Goal: Task Accomplishment & Management: Use online tool/utility

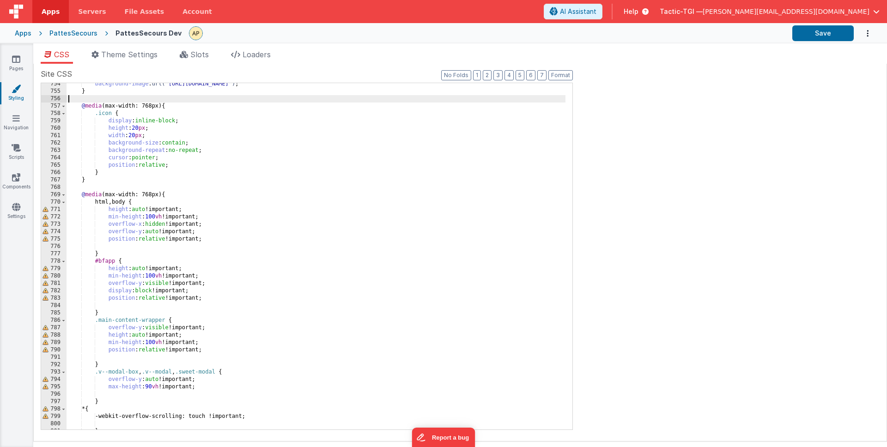
scroll to position [5576, 0]
click at [18, 61] on icon at bounding box center [16, 59] width 8 height 9
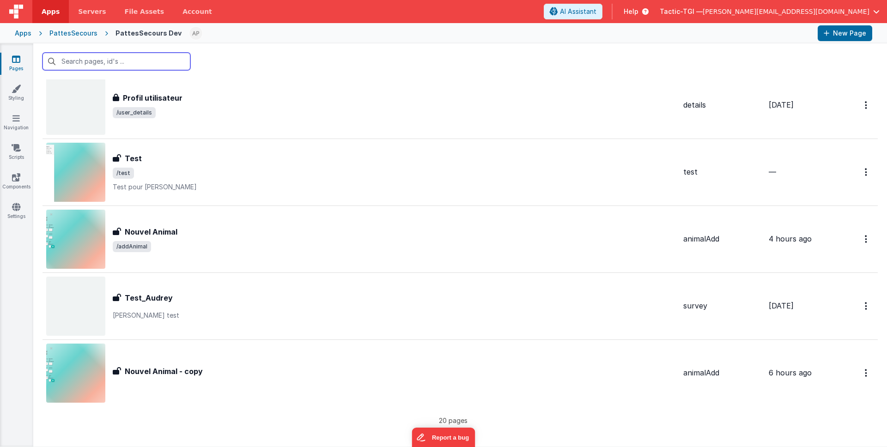
scroll to position [1036, 0]
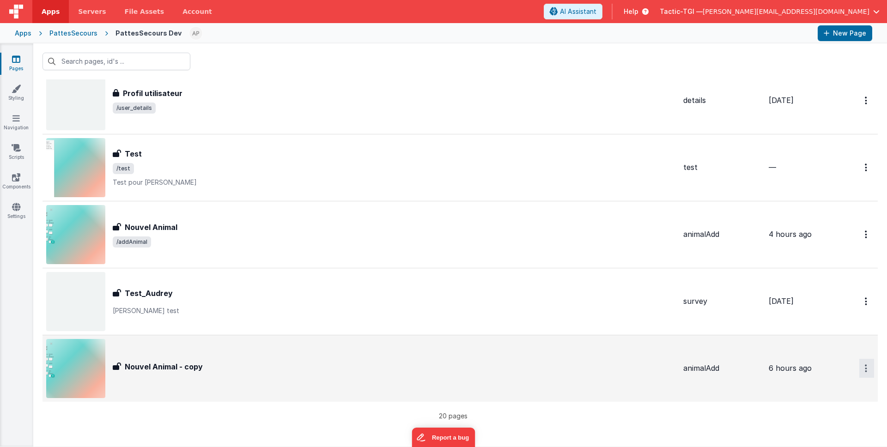
click at [838, 427] on link "Delete" at bounding box center [833, 424] width 81 height 17
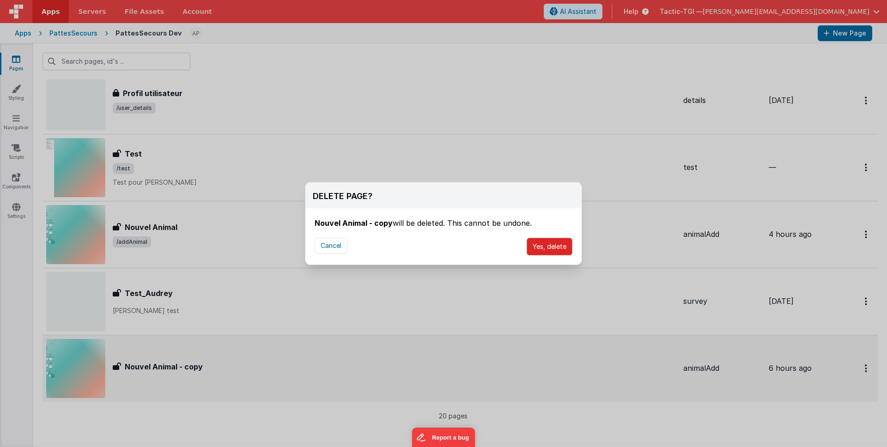
click at [542, 247] on button "Yes, delete" at bounding box center [550, 247] width 46 height 18
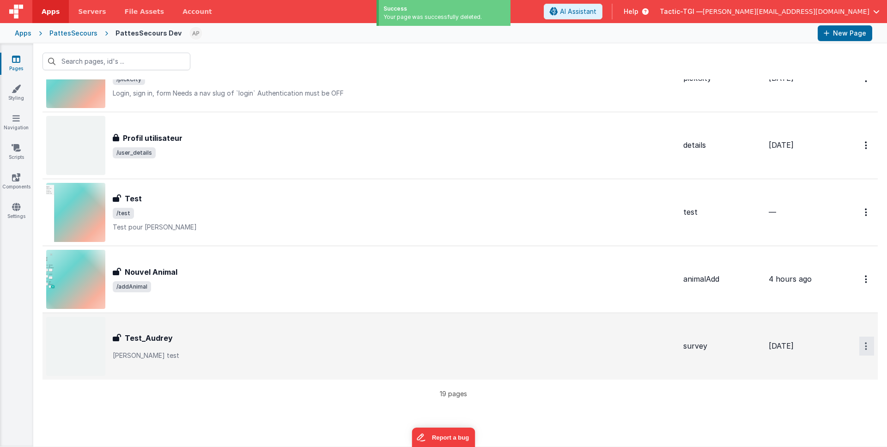
click at [819, 399] on link "Delete" at bounding box center [833, 402] width 81 height 17
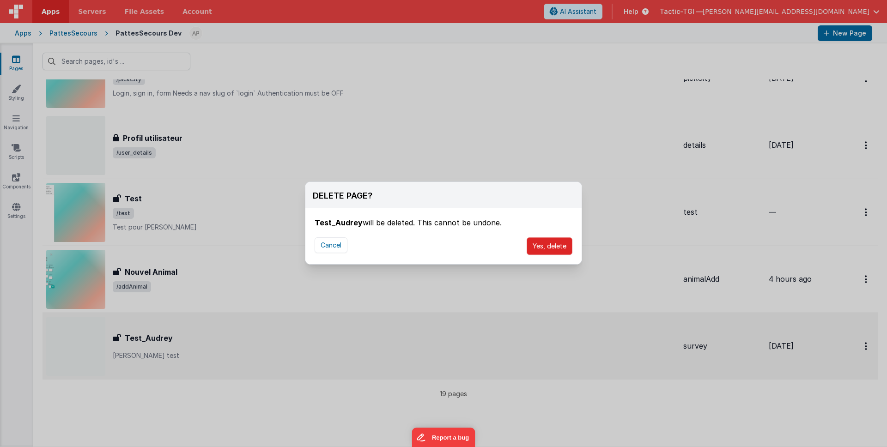
click at [539, 243] on button "Yes, delete" at bounding box center [550, 246] width 46 height 18
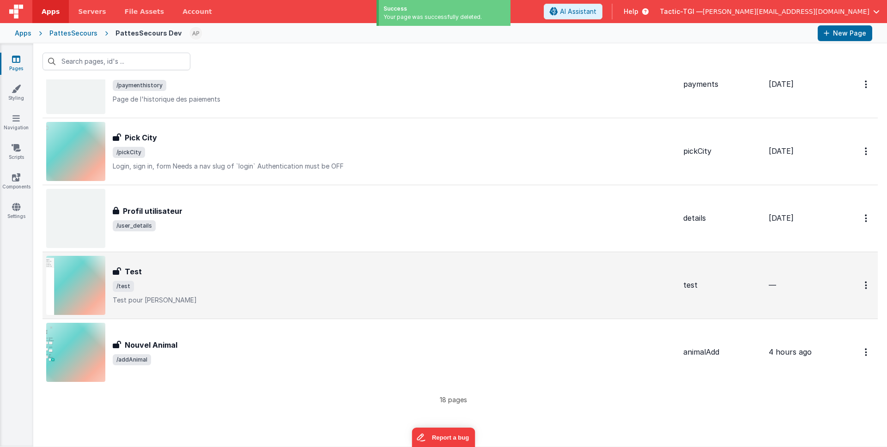
scroll to position [919, 0]
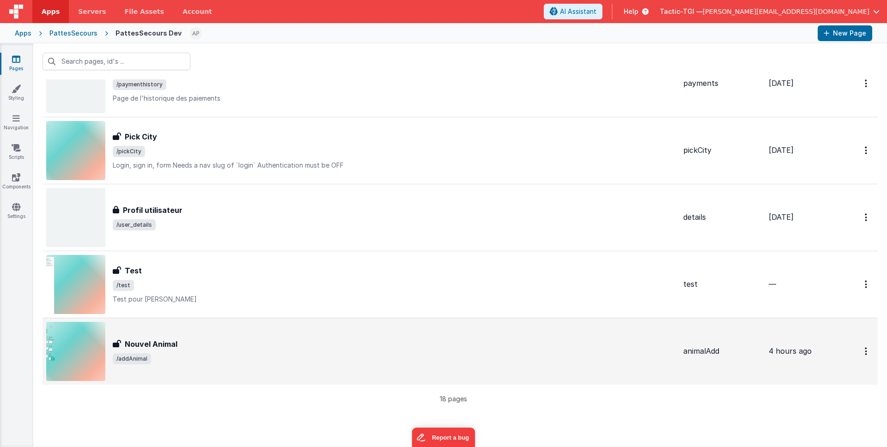
click at [232, 364] on div "Nouvel Animal Nouvel Animal /addAnimal" at bounding box center [361, 351] width 630 height 59
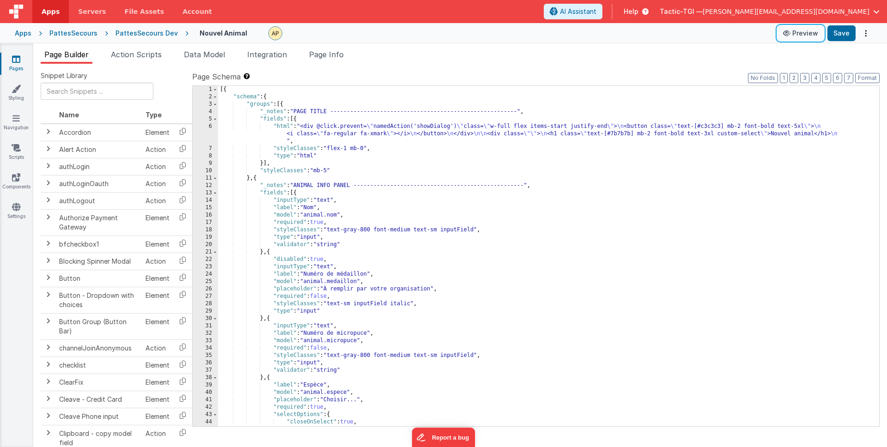
click at [790, 33] on icon at bounding box center [787, 33] width 9 height 6
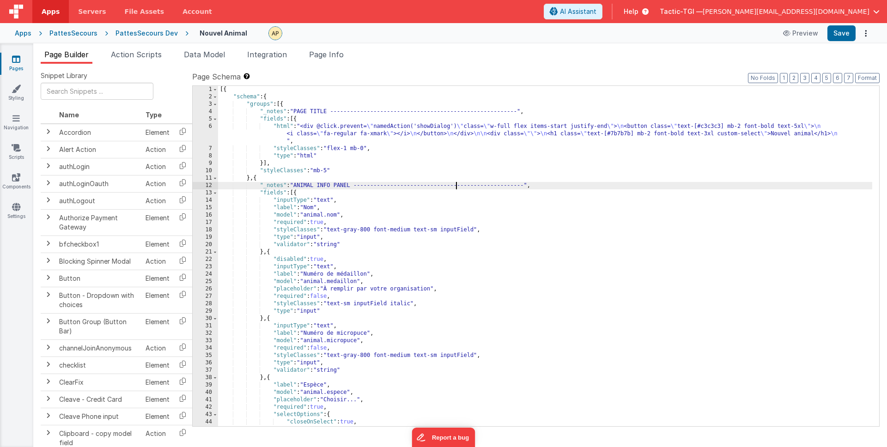
click at [455, 187] on div "[{ "schema" : { "groups" : [{ "_notes" : "PAGE TITLE --------------------------…" at bounding box center [545, 263] width 654 height 355
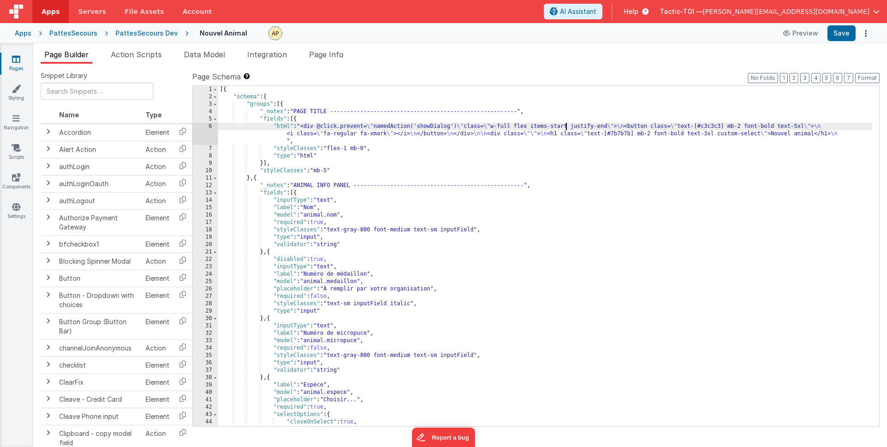
click at [565, 128] on div "[{ "schema" : { "groups" : [{ "_notes" : "PAGE TITLE --------------------------…" at bounding box center [545, 263] width 654 height 355
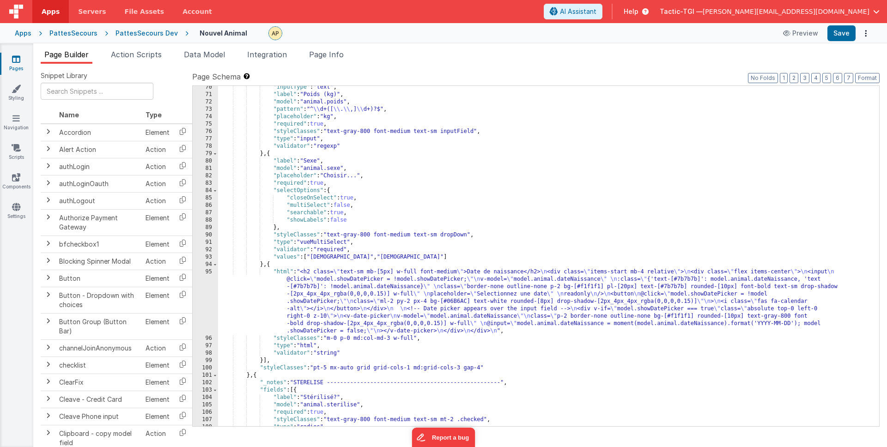
scroll to position [535, 0]
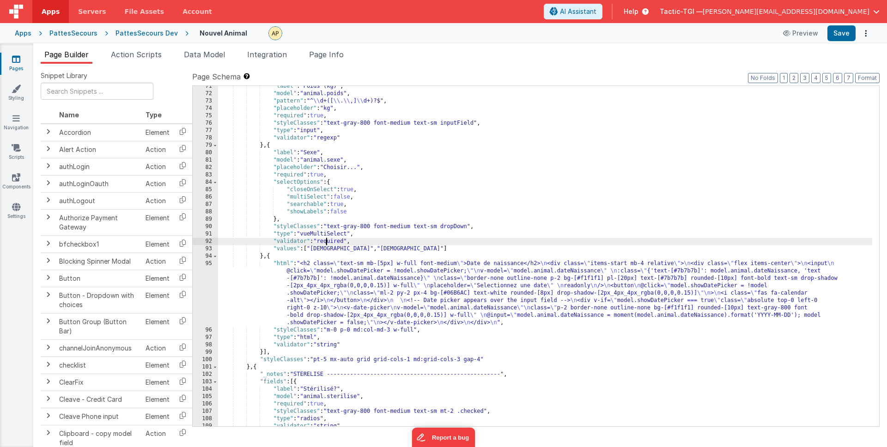
click at [325, 239] on div ""label" : "Poids (kg)" , "model" : "animal.poids" , "pattern" : "^ \\ d+([ \\ .…" at bounding box center [545, 260] width 654 height 355
click at [364, 249] on div ""label" : "Poids (kg)" , "model" : "animal.poids" , "pattern" : "^ \\ d+([ \\ .…" at bounding box center [545, 260] width 654 height 355
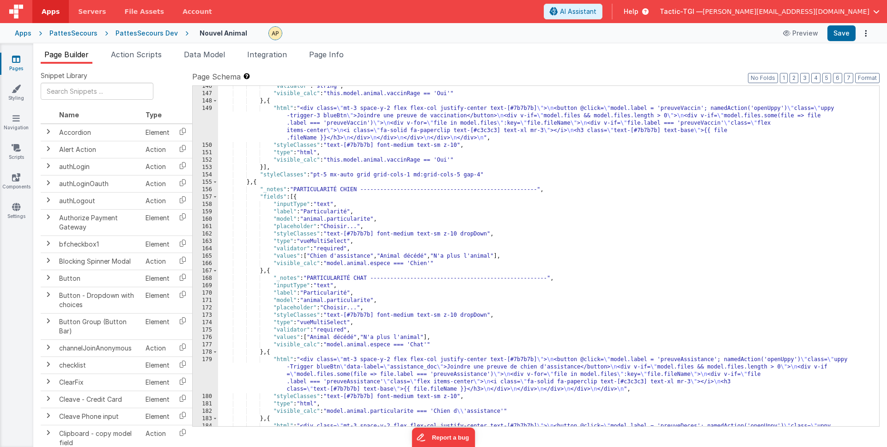
scroll to position [1260, 0]
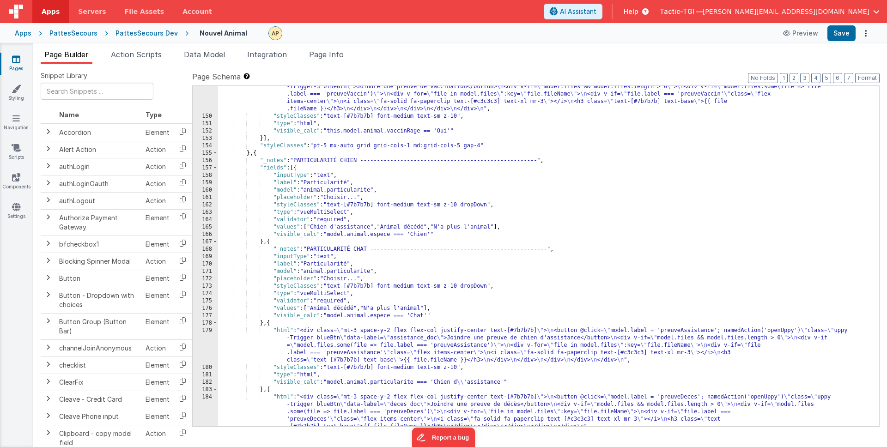
click at [363, 205] on div ""html" : "<div class= \" mt-3 space-y-2 flex flex-col justify-center text-[#7b7…" at bounding box center [545, 268] width 654 height 385
click at [341, 213] on div ""html" : "<div class= \" mt-3 space-y-2 flex flex-col justify-center text-[#7b7…" at bounding box center [545, 268] width 654 height 385
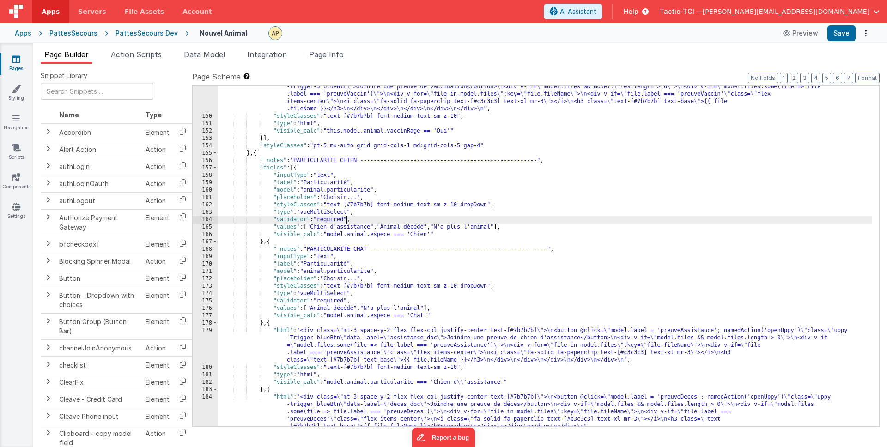
click at [346, 221] on div ""html" : "<div class= \" mt-3 space-y-2 flex flex-col justify-center text-[#7b7…" at bounding box center [545, 268] width 654 height 385
click at [348, 226] on div ""html" : "<div class= \" mt-3 space-y-2 flex flex-col justify-center text-[#7b7…" at bounding box center [545, 268] width 654 height 385
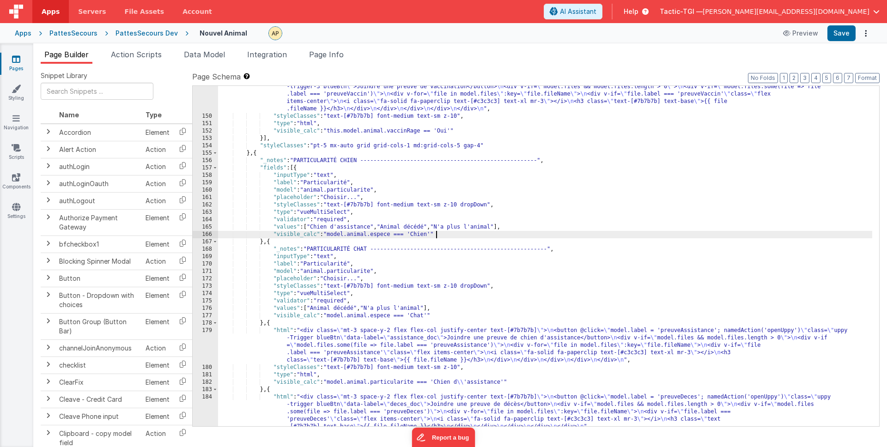
click at [435, 234] on div ""html" : "<div class= \" mt-3 space-y-2 flex flex-col justify-center text-[#7b7…" at bounding box center [545, 268] width 654 height 385
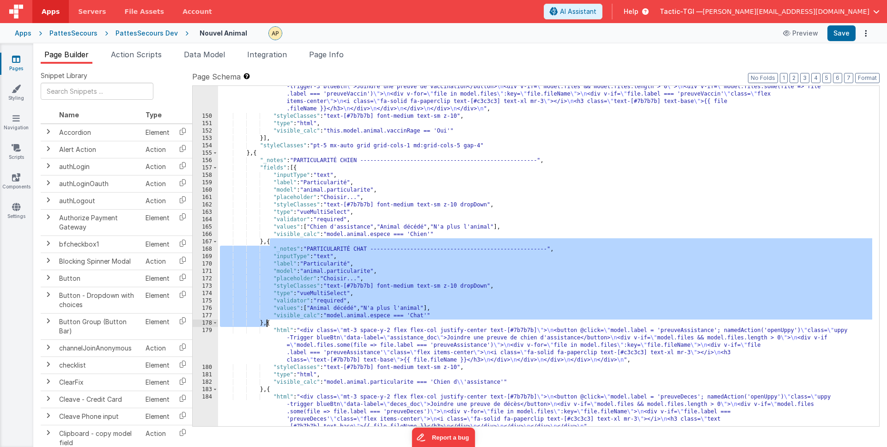
drag, startPoint x: 271, startPoint y: 241, endPoint x: 265, endPoint y: 324, distance: 82.9
click at [265, 324] on div ""html" : "<div class= \" mt-3 space-y-2 flex flex-col justify-center text-[#7b7…" at bounding box center [545, 268] width 654 height 385
click at [286, 54] on link "Learn more shortcuts here" at bounding box center [292, 54] width 80 height 7
click at [308, 237] on div ""html" : "<div class= \" mt-3 space-y-2 flex flex-col justify-center text-[#7b7…" at bounding box center [545, 268] width 654 height 385
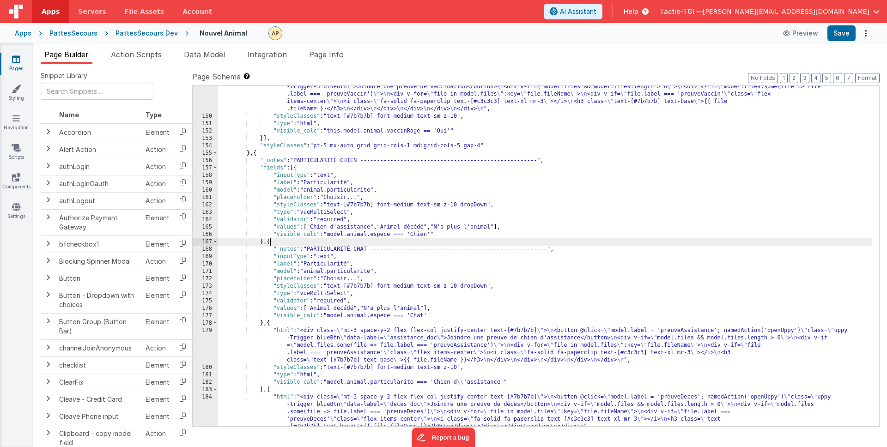
click at [268, 243] on div ""html" : "<div class= \" mt-3 space-y-2 flex flex-col justify-center text-[#7b7…" at bounding box center [545, 268] width 654 height 385
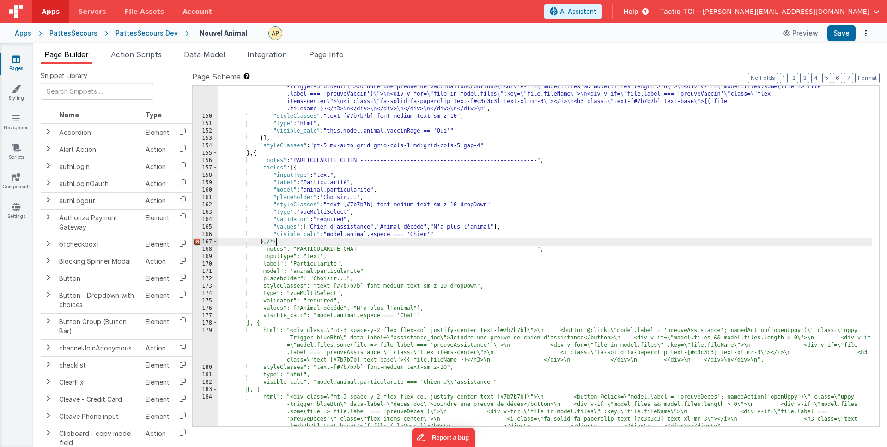
click at [266, 322] on div ""html" : "<div class= \" mt-3 space-y-2 flex flex-col justify-center text-[#7b7…" at bounding box center [545, 268] width 654 height 385
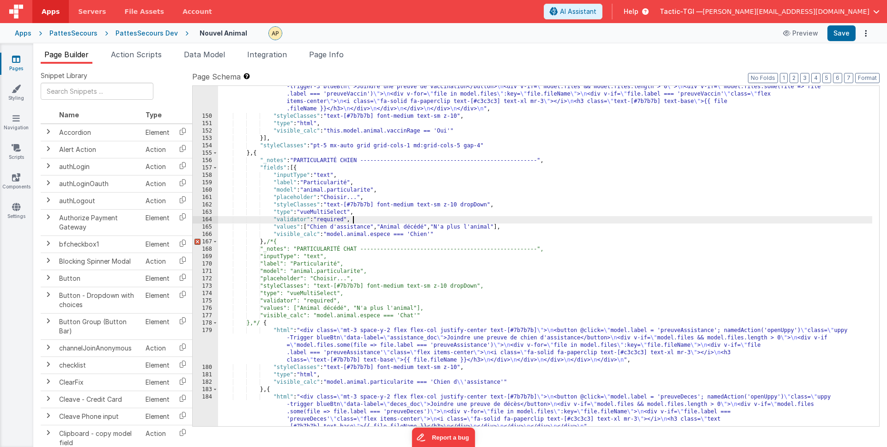
click at [358, 223] on div ""html" : "<div class= \" mt-3 space-y-2 flex flex-col justify-center text-[#7b7…" at bounding box center [545, 268] width 654 height 385
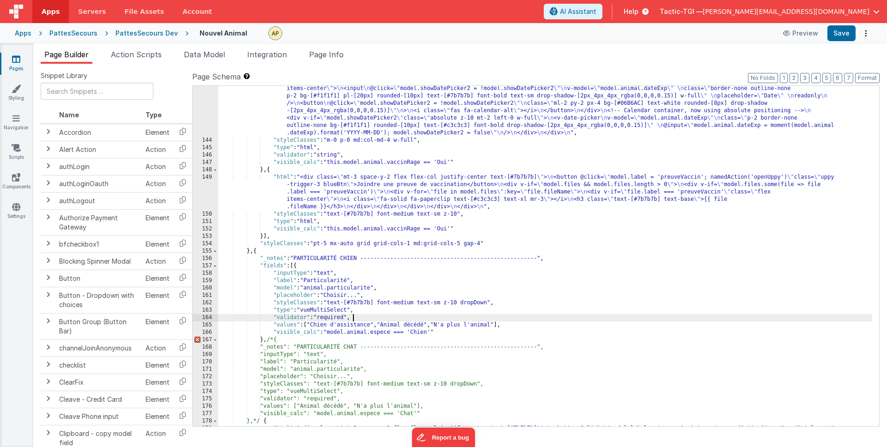
scroll to position [1169, 0]
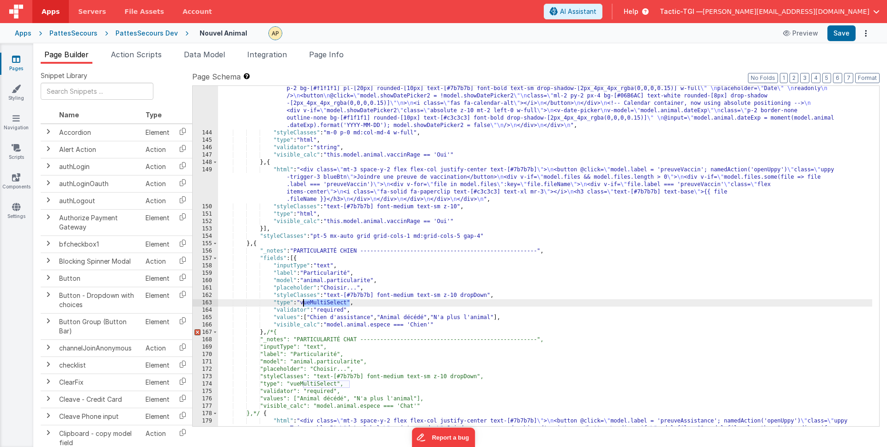
drag, startPoint x: 350, startPoint y: 304, endPoint x: 304, endPoint y: 303, distance: 46.2
click at [304, 303] on div ""html" : "<h2 class= \" text-sm mb-[5px] w-full text-gray-800 font-medium text-…" at bounding box center [545, 288] width 654 height 437
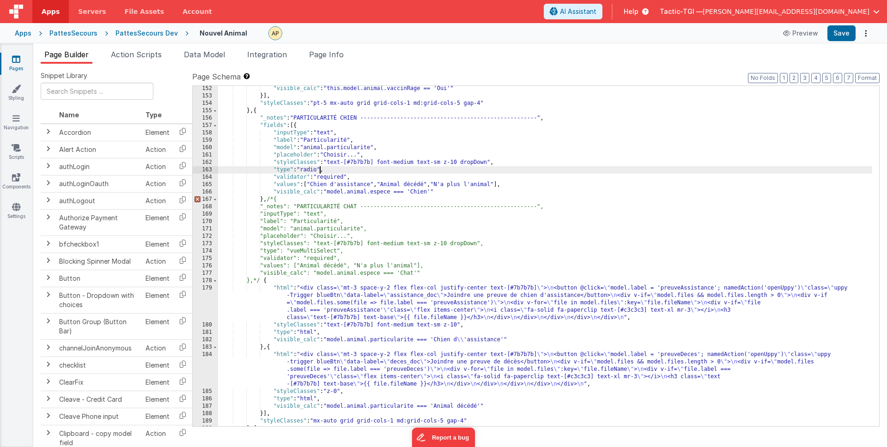
scroll to position [1288, 0]
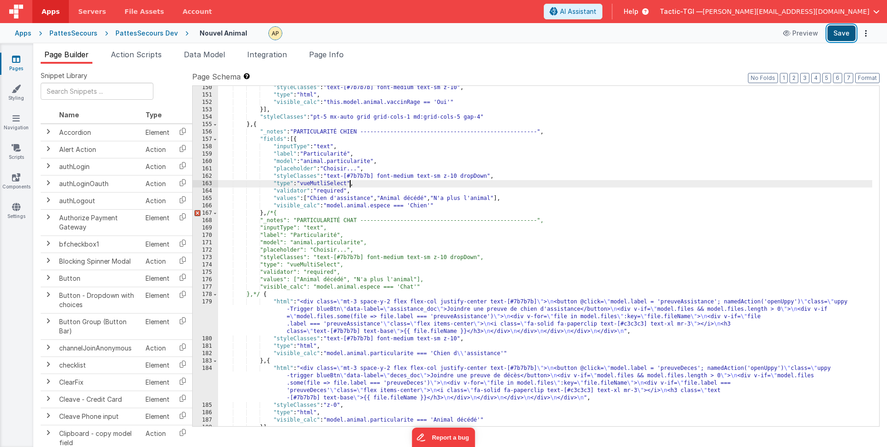
click at [831, 35] on button "Save" at bounding box center [841, 33] width 28 height 16
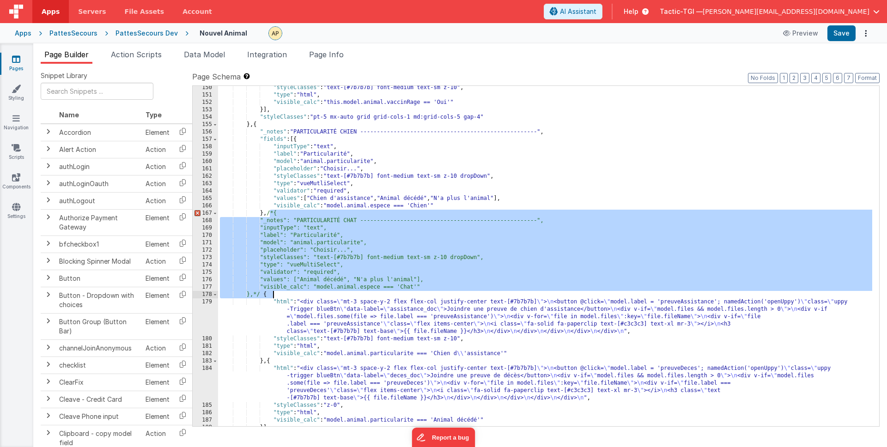
drag, startPoint x: 270, startPoint y: 214, endPoint x: 273, endPoint y: 297, distance: 82.3
click at [273, 297] on div ""styleClasses" : "text-[#7b7b7b] font-medium text-sm z-10" , "type" : "html" , …" at bounding box center [545, 261] width 654 height 355
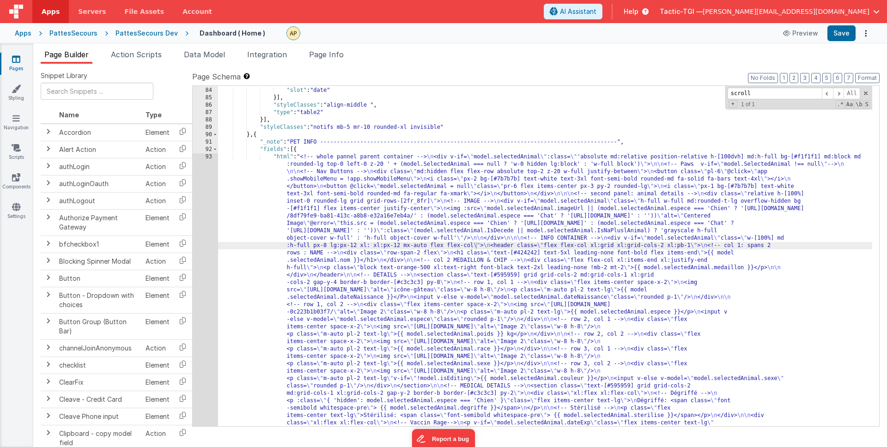
scroll to position [790, 0]
